Goal: Task Accomplishment & Management: Manage account settings

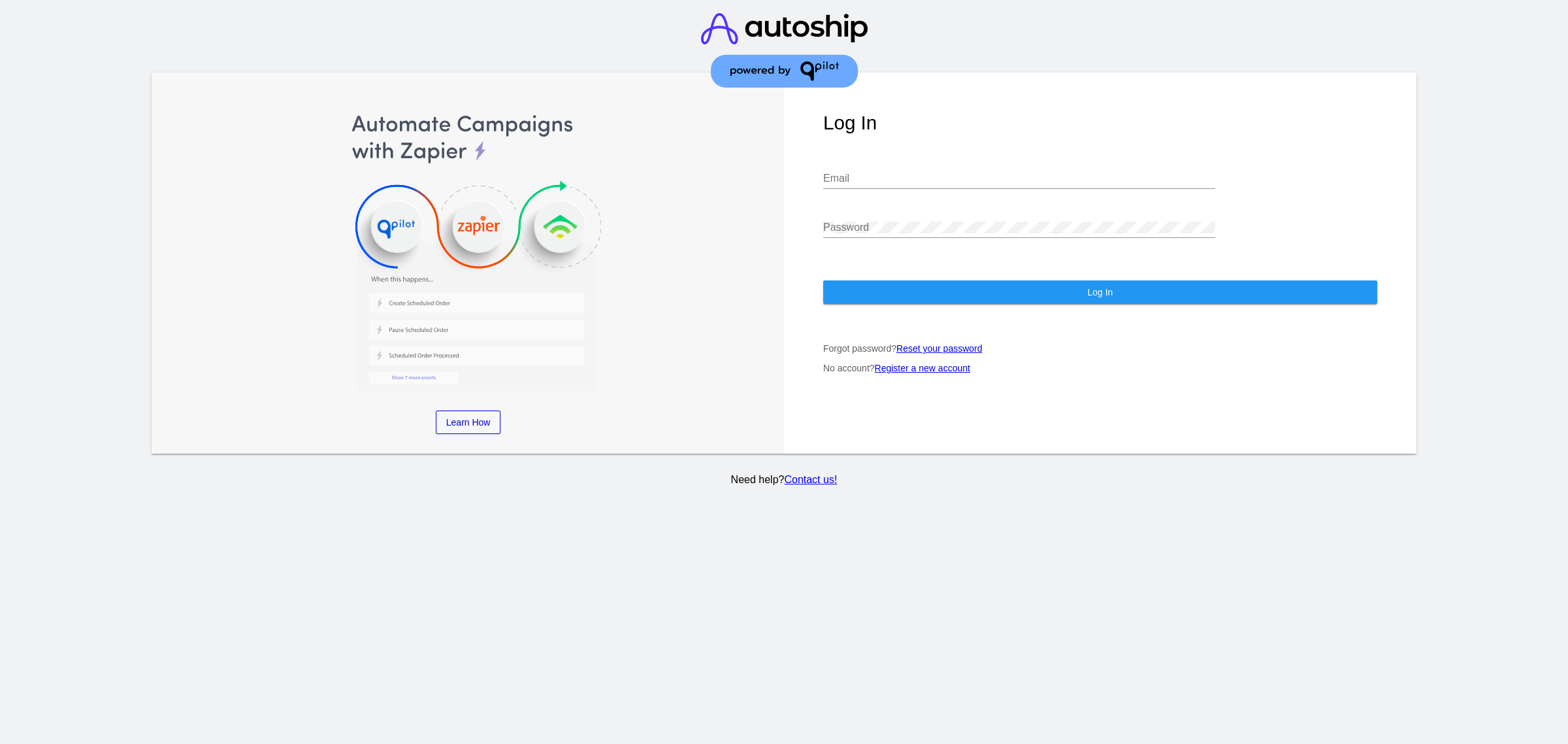
click at [1455, 321] on div at bounding box center [1503, 285] width 131 height 424
drag, startPoint x: 962, startPoint y: 145, endPoint x: 953, endPoint y: 158, distance: 15.8
click at [958, 154] on div "Log In Email Password Log In Forgot password? Reset your password No account? R…" at bounding box center [1100, 263] width 633 height 381
click at [949, 173] on input "Email" at bounding box center [1019, 178] width 392 height 11
click at [949, 173] on input "Email" at bounding box center [1019, 178] width 392 height 11
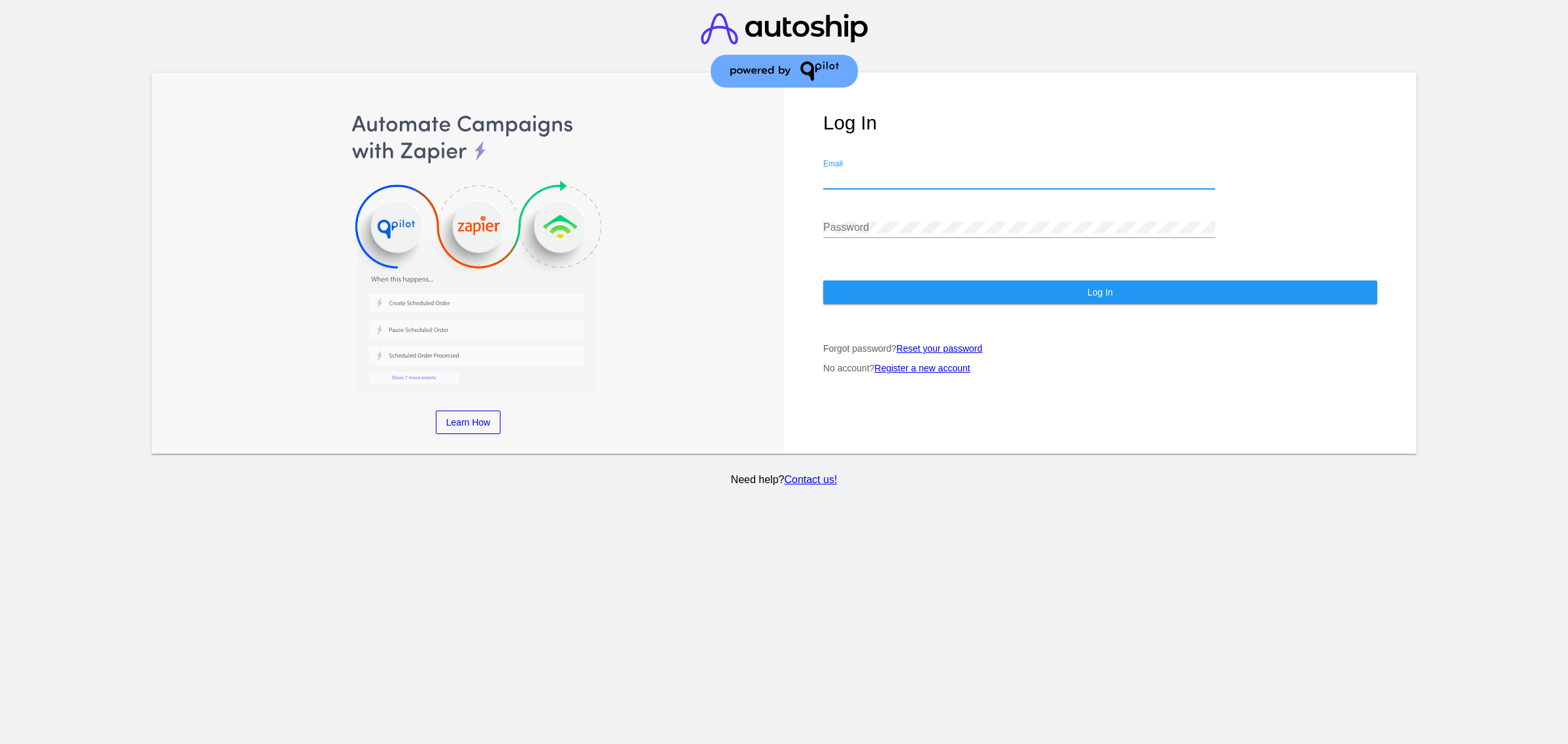
type input "[PERSON_NAME][EMAIL_ADDRESS][DOMAIN_NAME]"
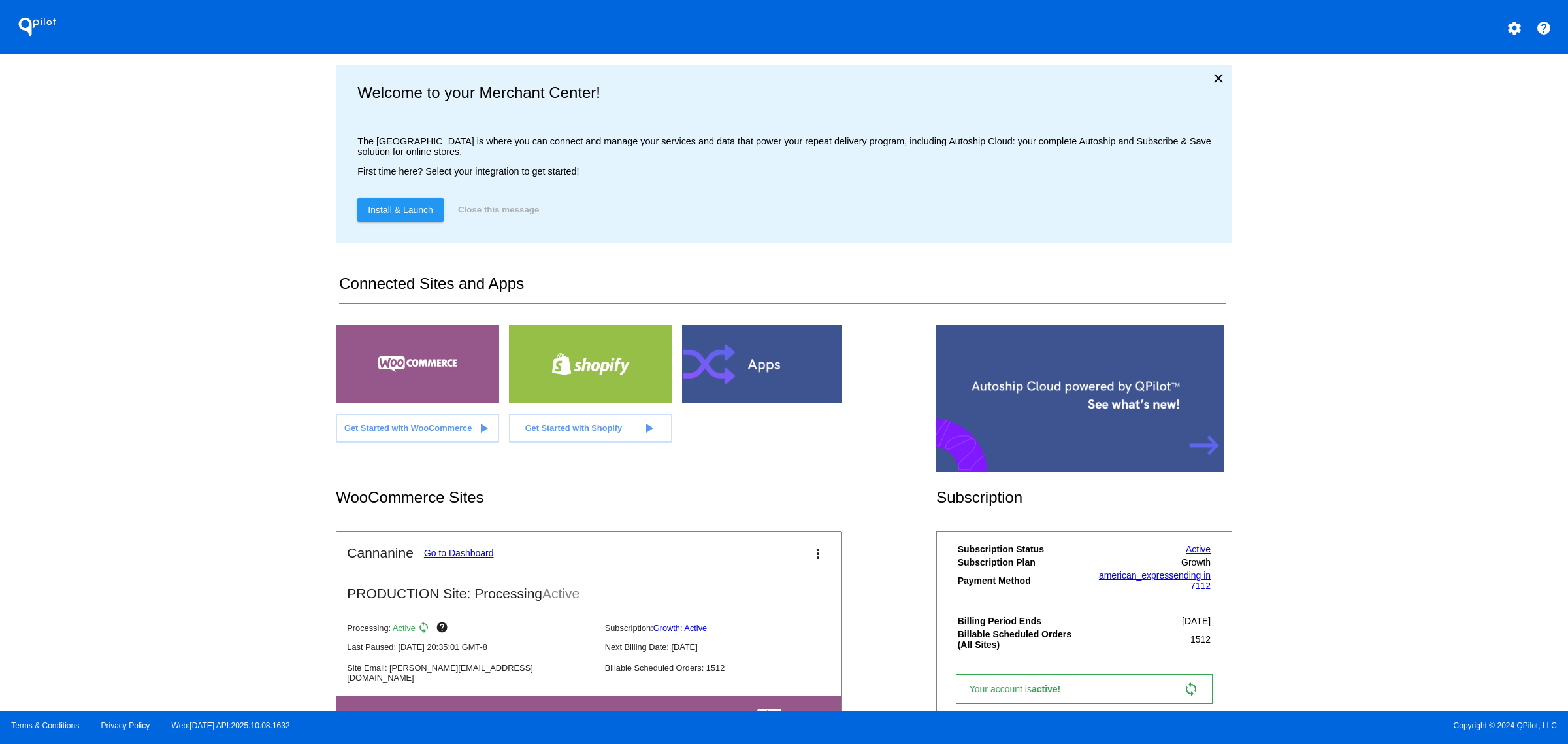
click at [470, 558] on link "Go to Dashboard" at bounding box center [459, 553] width 70 height 10
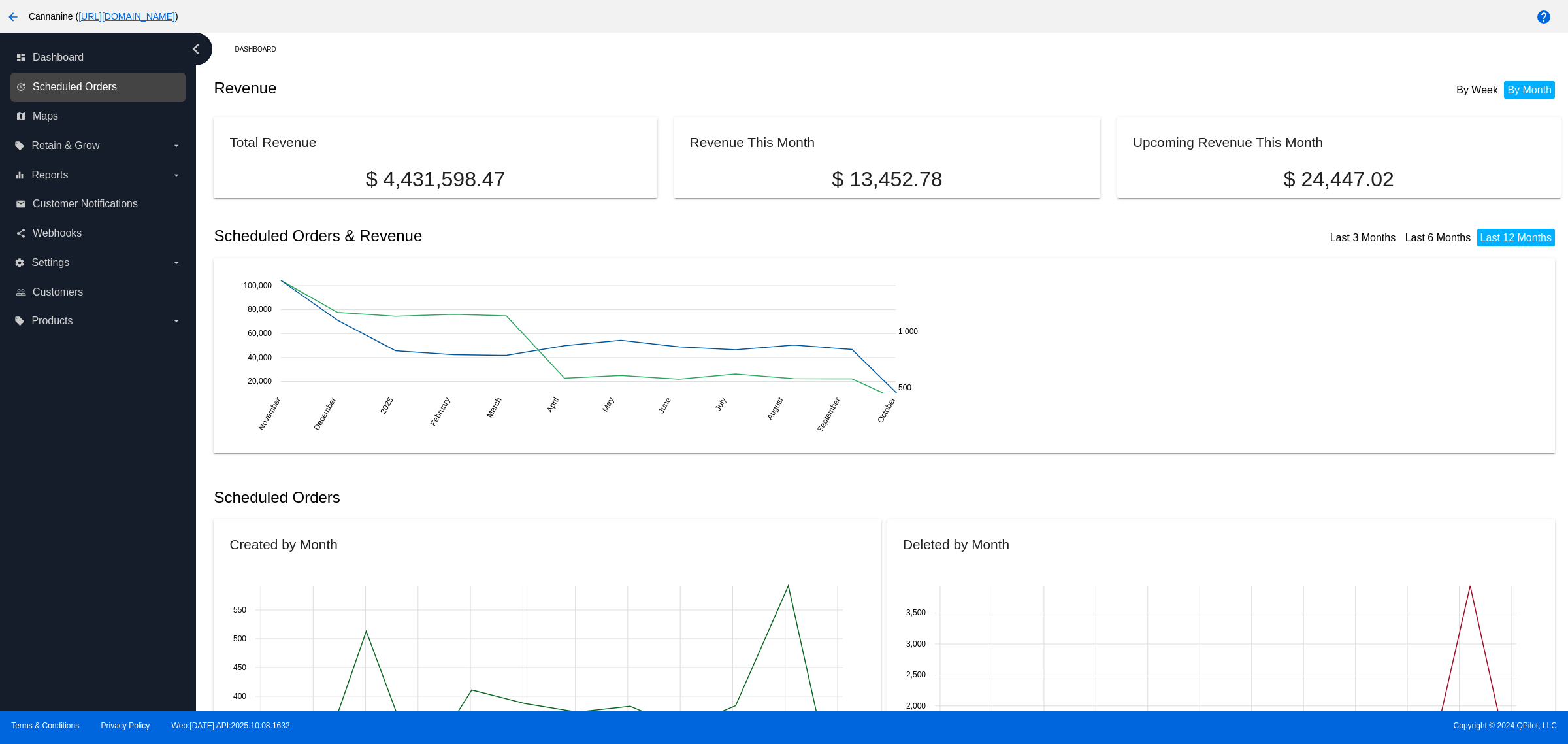
click at [93, 86] on span "Scheduled Orders" at bounding box center [74, 86] width 84 height 11
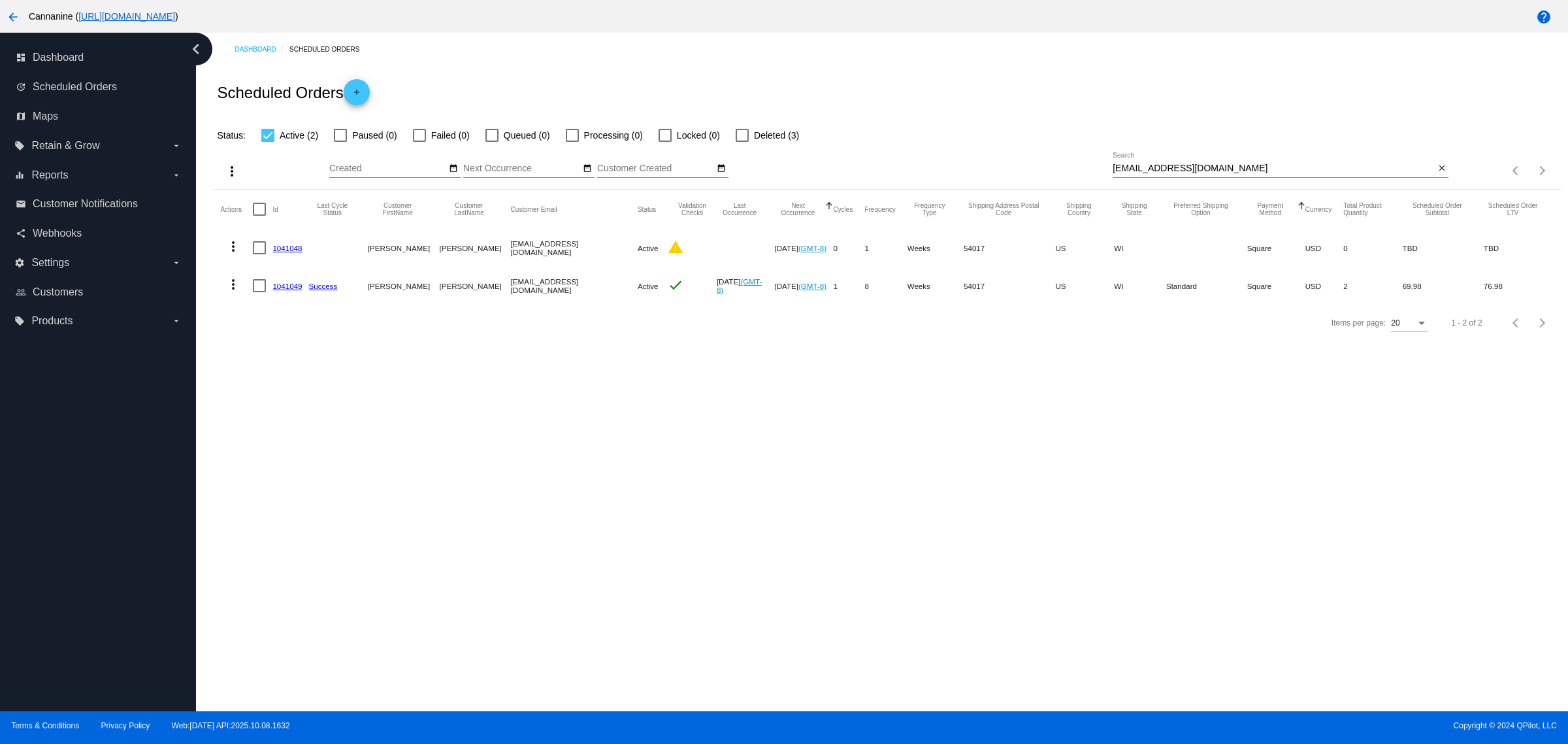
click at [1250, 171] on input "[EMAIL_ADDRESS][DOMAIN_NAME]" at bounding box center [1273, 168] width 322 height 10
paste input "[EMAIL_ADDRESS][DOMAIN_NAME]"
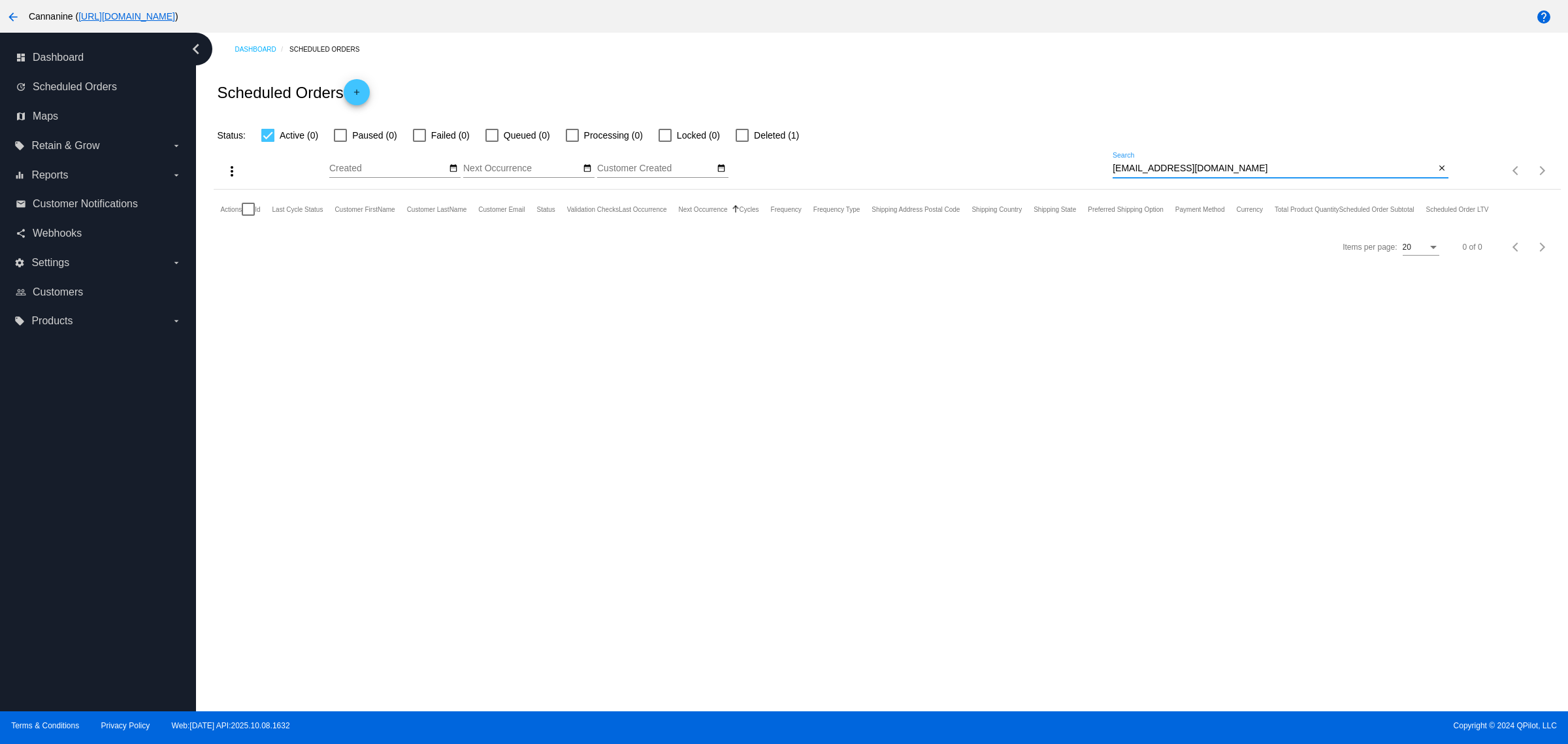
type input "[EMAIL_ADDRESS][DOMAIN_NAME]"
click at [736, 132] on div at bounding box center [742, 135] width 13 height 13
click at [741, 142] on input "Deleted (1)" at bounding box center [741, 142] width 1 height 1
checkbox input "true"
